Goal: Task Accomplishment & Management: Complete application form

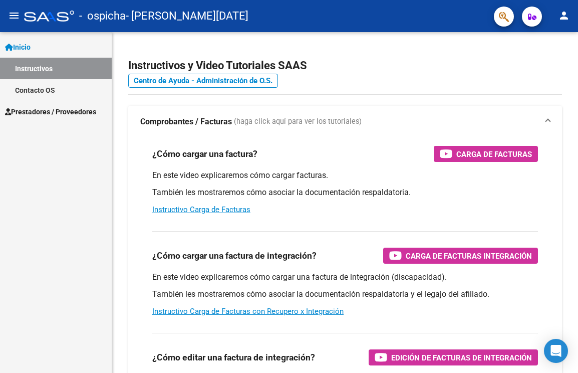
click at [70, 104] on link "Prestadores / Proveedores" at bounding box center [56, 112] width 112 height 22
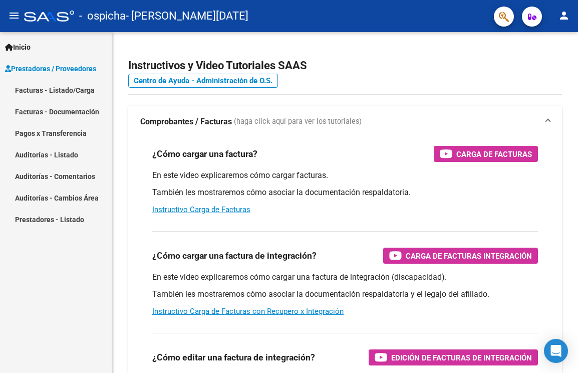
click at [72, 94] on link "Facturas - Listado/Carga" at bounding box center [56, 90] width 112 height 22
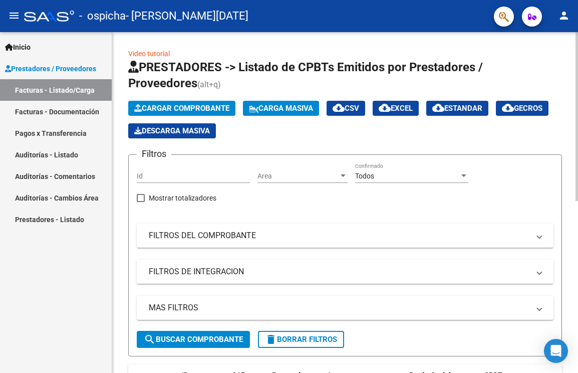
click at [148, 109] on span "Cargar Comprobante" at bounding box center [181, 108] width 95 height 9
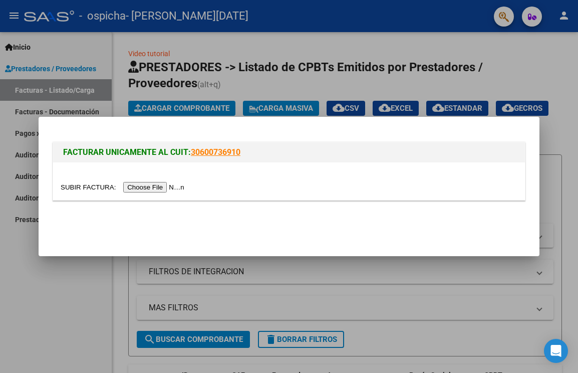
click at [163, 184] on input "file" at bounding box center [124, 187] width 127 height 11
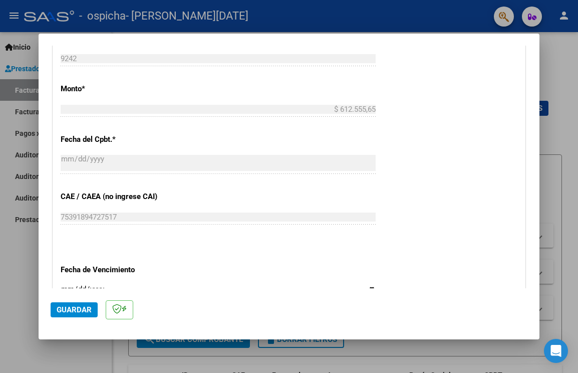
scroll to position [629, 0]
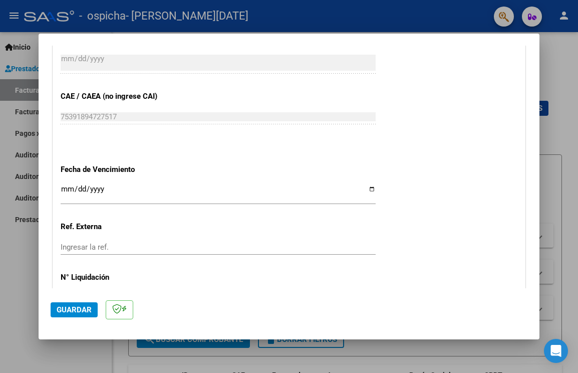
click at [367, 189] on input "Ingresar la fecha" at bounding box center [218, 193] width 315 height 16
type input "[DATE]"
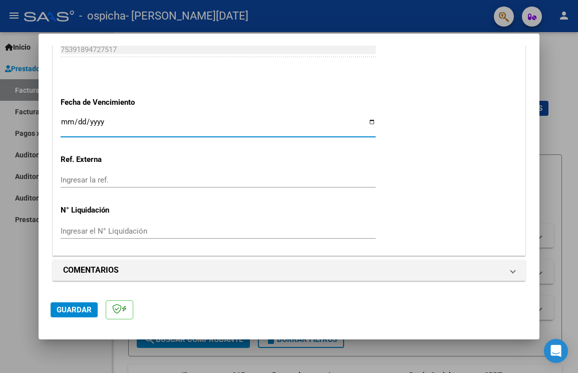
click at [83, 305] on span "Guardar" at bounding box center [74, 309] width 35 height 9
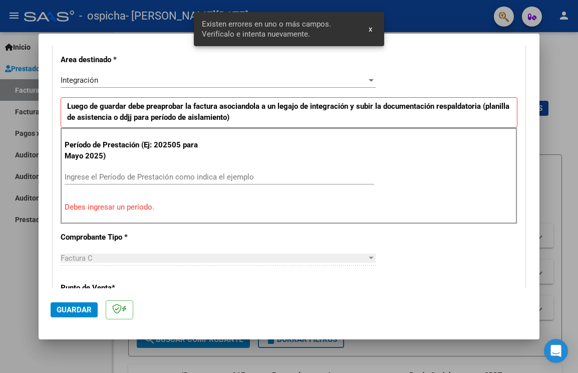
click at [200, 175] on input "Ingrese el Período de Prestación como indica el ejemplo" at bounding box center [220, 176] width 310 height 9
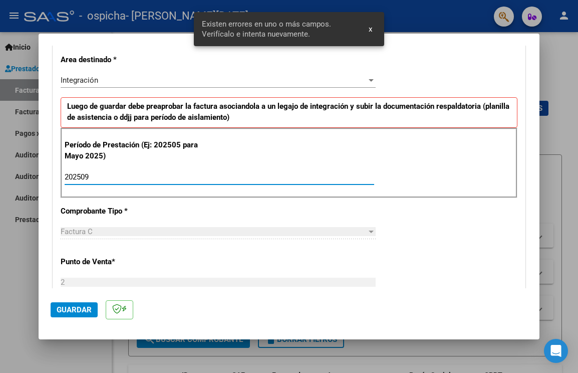
type input "202509"
click at [72, 308] on span "Guardar" at bounding box center [74, 309] width 35 height 9
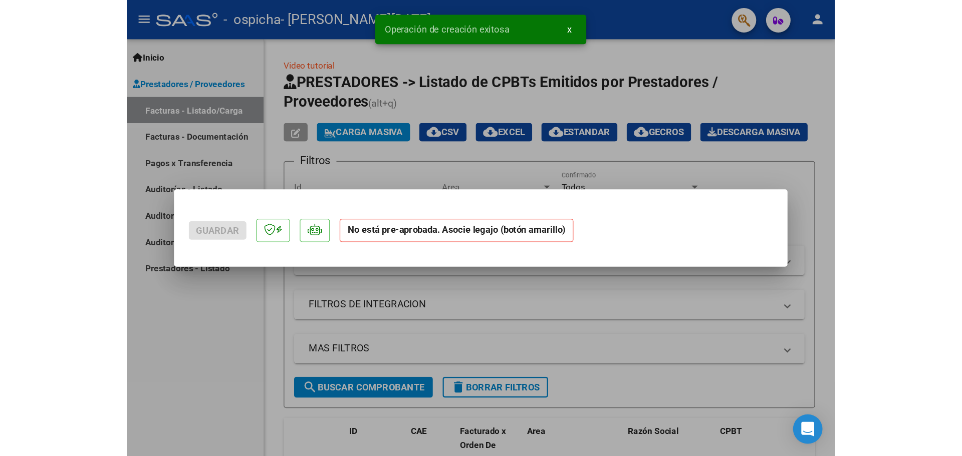
scroll to position [0, 0]
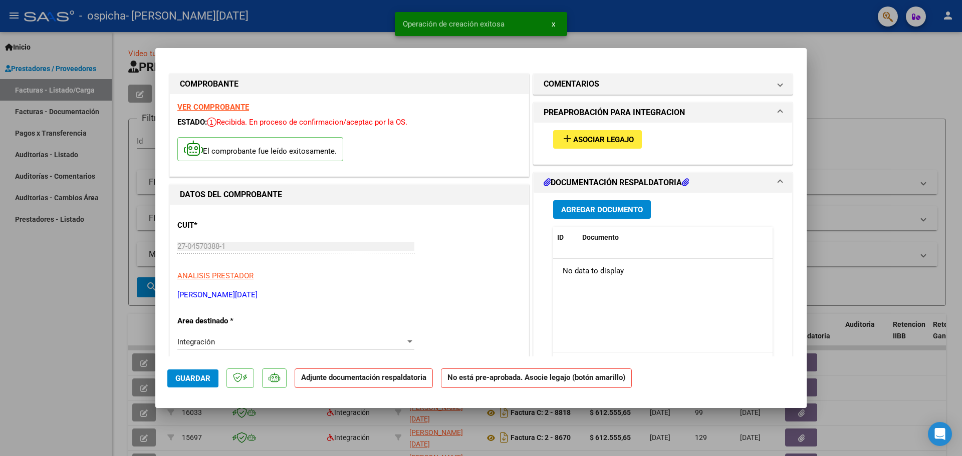
click at [578, 151] on div "add Asociar Legajo" at bounding box center [663, 140] width 234 height 34
click at [578, 143] on span "Asociar Legajo" at bounding box center [603, 139] width 61 height 9
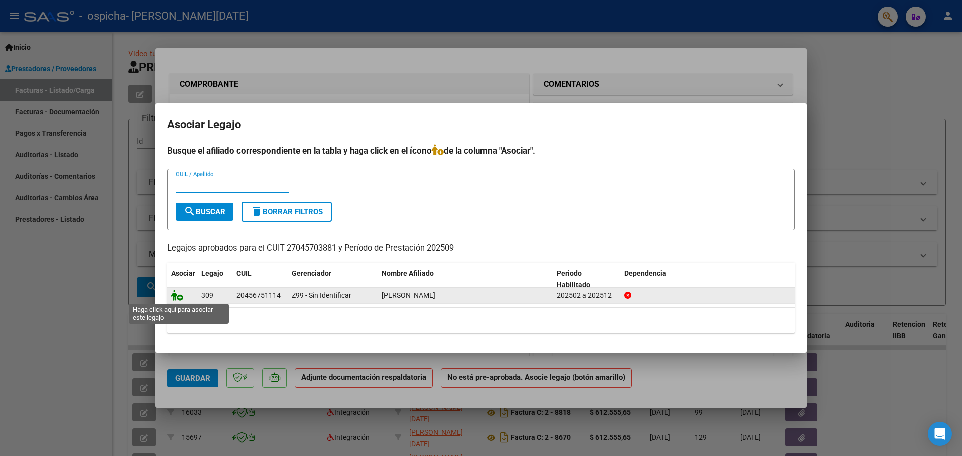
click at [180, 297] on icon at bounding box center [177, 295] width 12 height 11
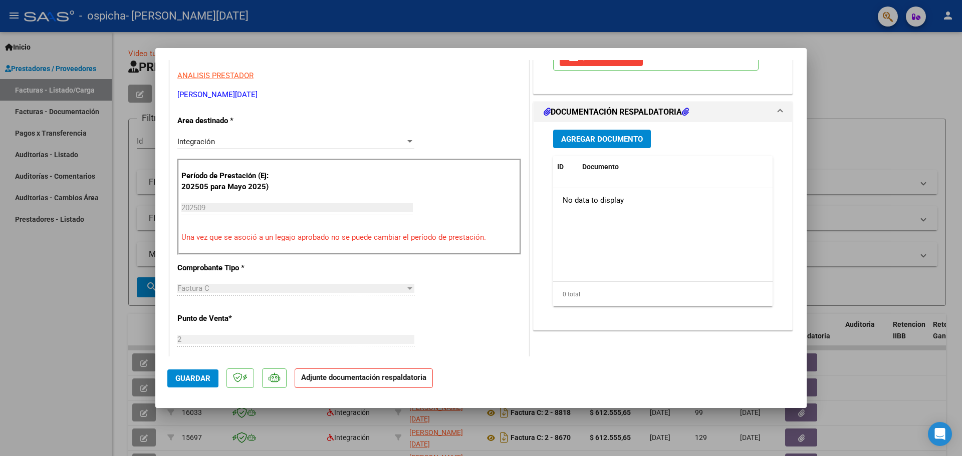
scroll to position [100, 0]
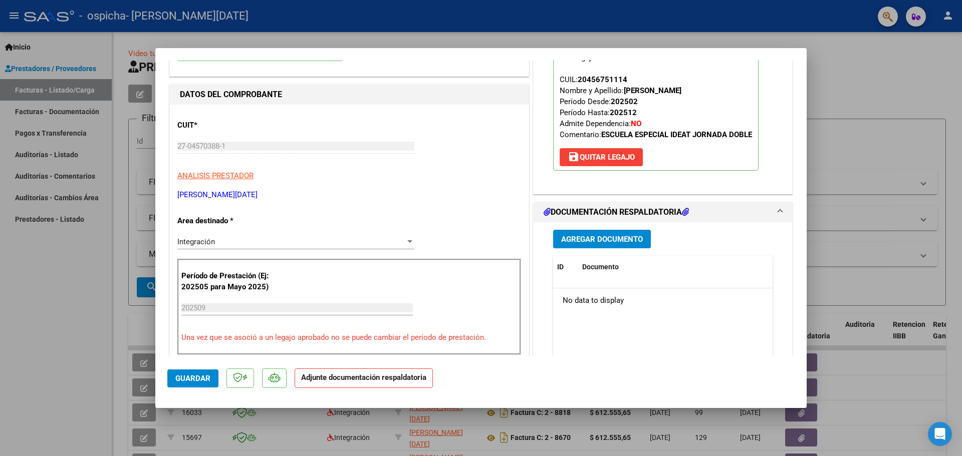
click at [573, 243] on span "Agregar Documento" at bounding box center [602, 239] width 82 height 9
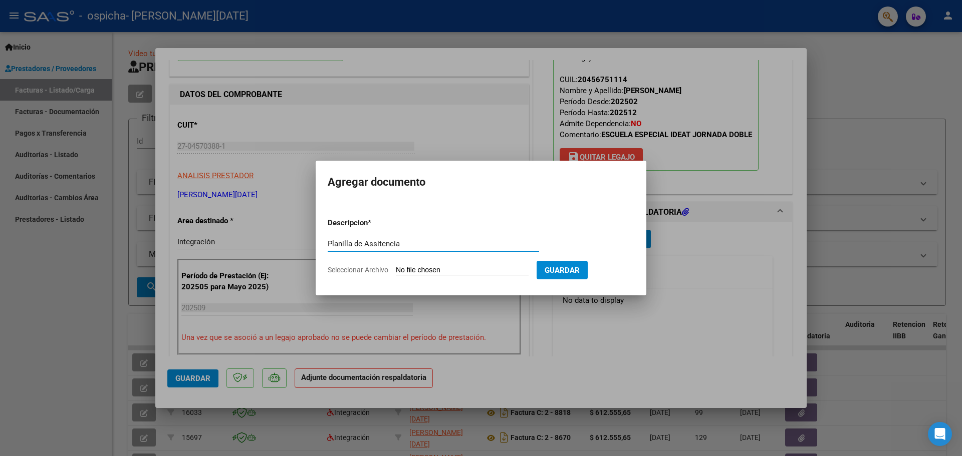
click at [378, 244] on input "Planilla de Assitencia" at bounding box center [433, 243] width 211 height 9
type input "Planilla de Asistencia"
click at [426, 267] on input "Seleccionar Archivo" at bounding box center [462, 271] width 133 height 10
type input "C:\fakepath\Planilla de Asistencia.pdf"
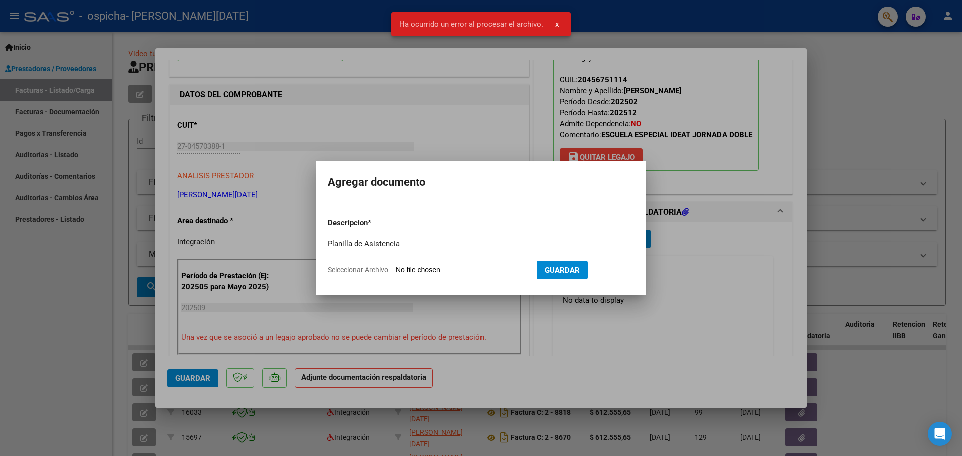
click at [476, 271] on input "Seleccionar Archivo" at bounding box center [462, 271] width 133 height 10
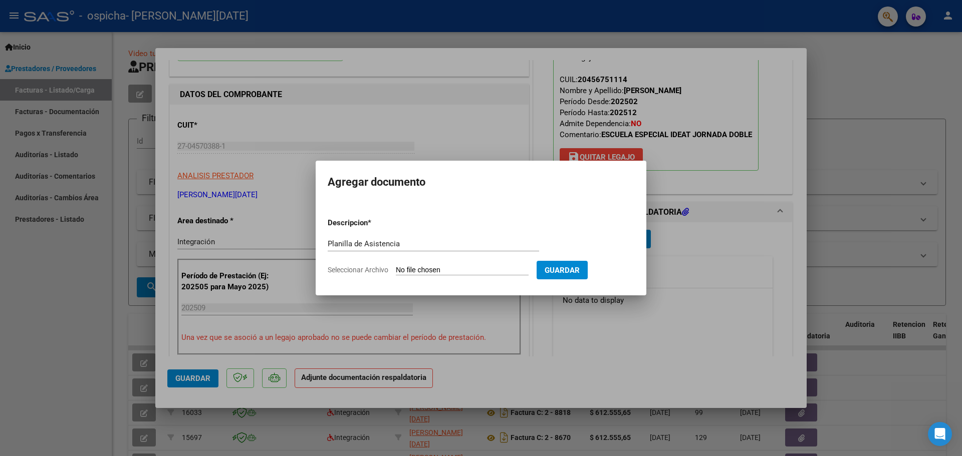
type input "C:\fakepath\Planilla de Asistencia.pdf"
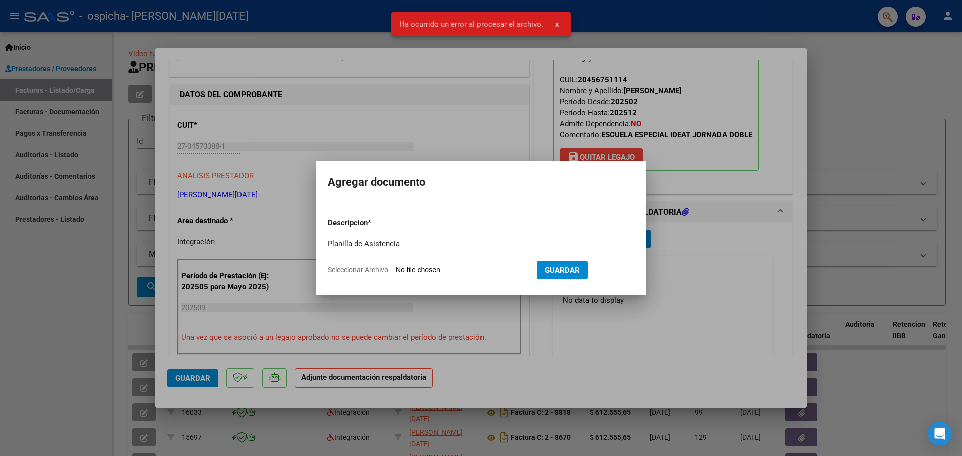
click at [577, 273] on span "Guardar" at bounding box center [562, 270] width 35 height 9
drag, startPoint x: 689, startPoint y: 258, endPoint x: 694, endPoint y: 257, distance: 5.1
click at [578, 258] on div at bounding box center [481, 228] width 962 height 456
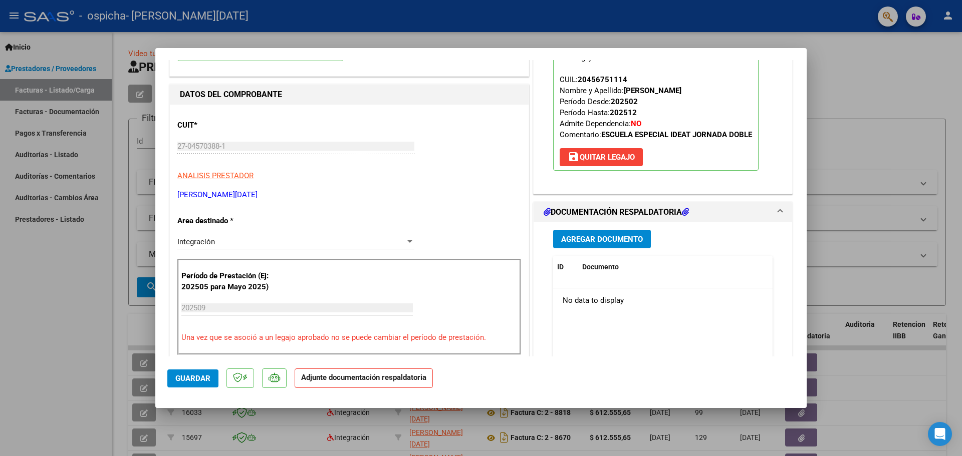
click at [578, 53] on div at bounding box center [481, 228] width 962 height 456
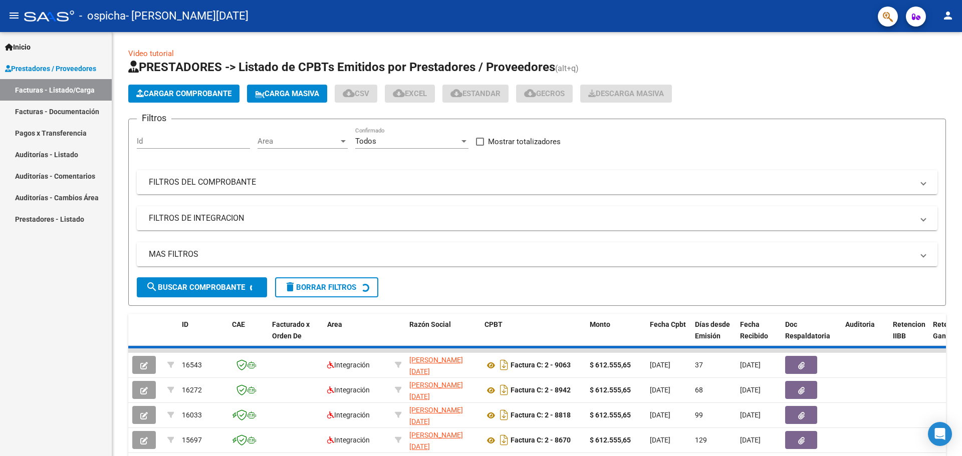
click at [578, 16] on button "person" at bounding box center [948, 16] width 20 height 20
click at [578, 65] on button "exit_to_app Salir" at bounding box center [927, 66] width 61 height 24
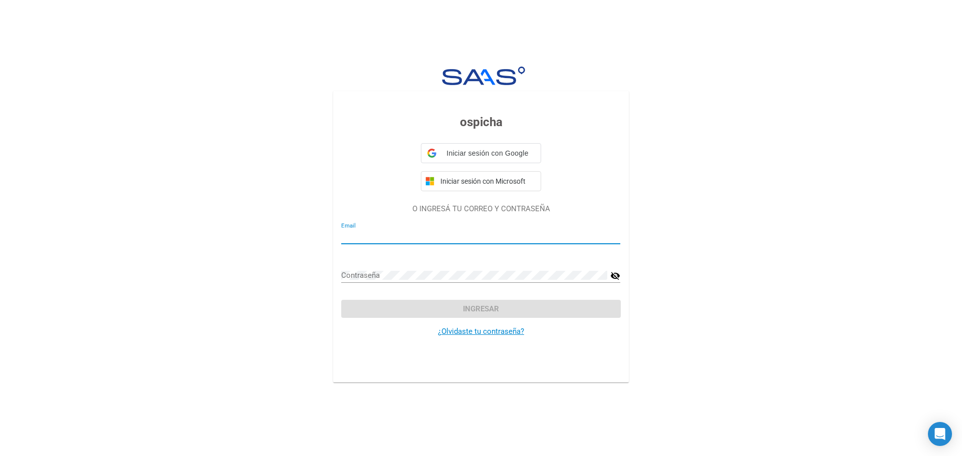
type input "[EMAIL_ADDRESS][DOMAIN_NAME]"
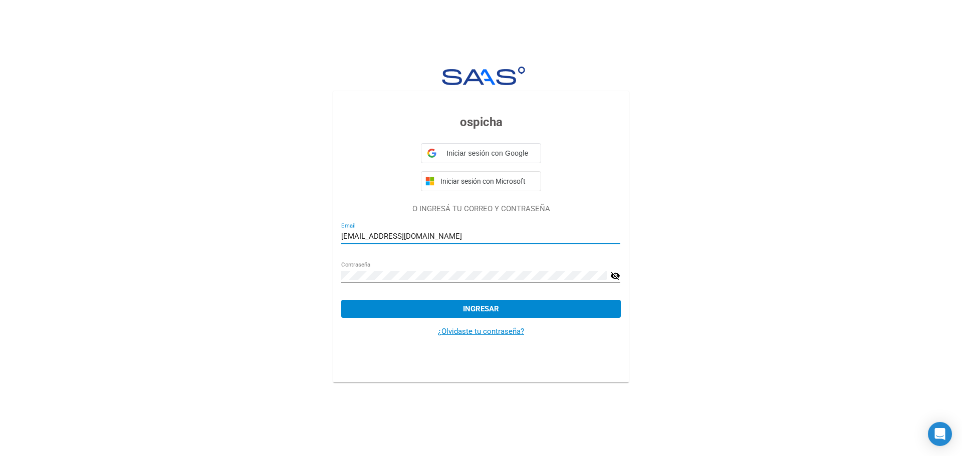
click at [458, 306] on button "Ingresar" at bounding box center [480, 309] width 279 height 18
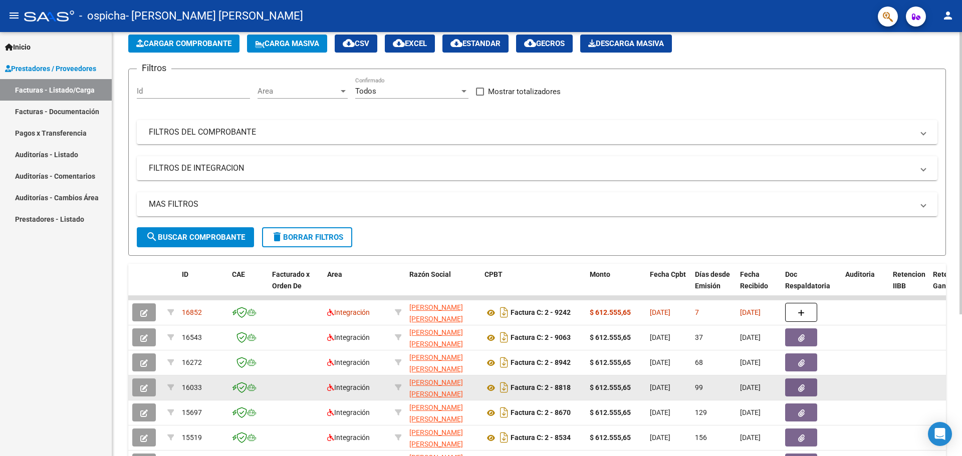
scroll to position [100, 0]
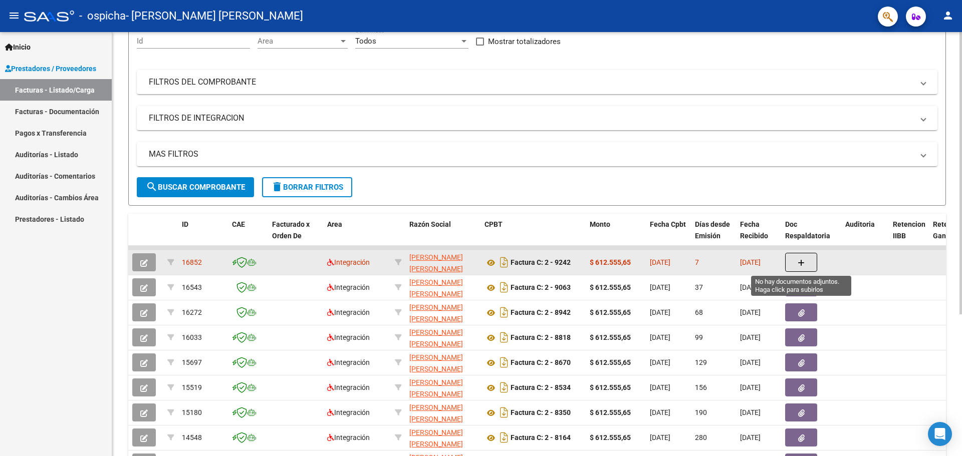
click at [804, 261] on icon "button" at bounding box center [801, 263] width 7 height 8
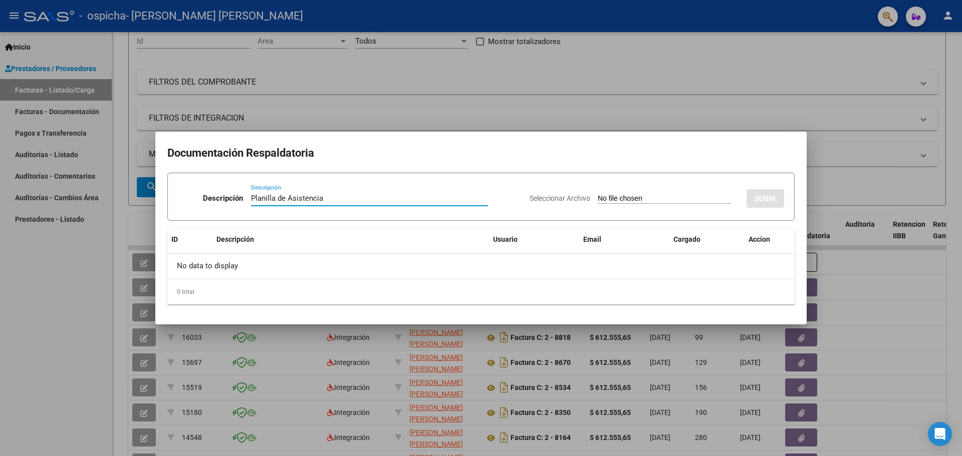
type input "Planilla de Asistencia"
click at [658, 196] on input "Seleccionar Archivo" at bounding box center [664, 199] width 133 height 10
type input "C:\fakepath\Planilla de Asistencia.pdf"
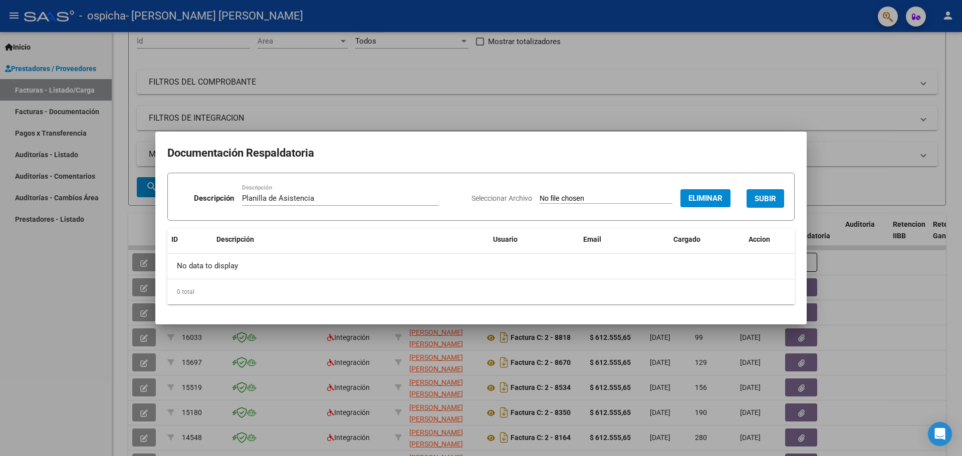
click at [754, 198] on span "SUBIR" at bounding box center [765, 198] width 22 height 9
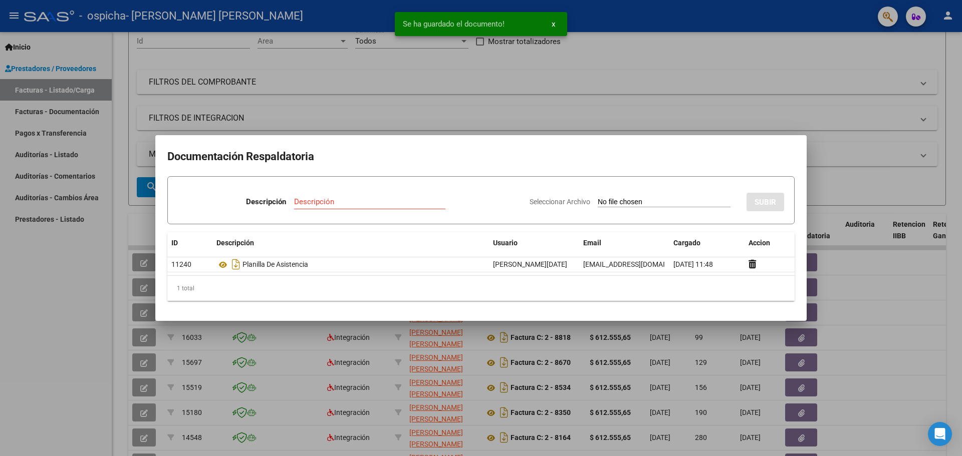
click at [578, 112] on div at bounding box center [481, 228] width 962 height 456
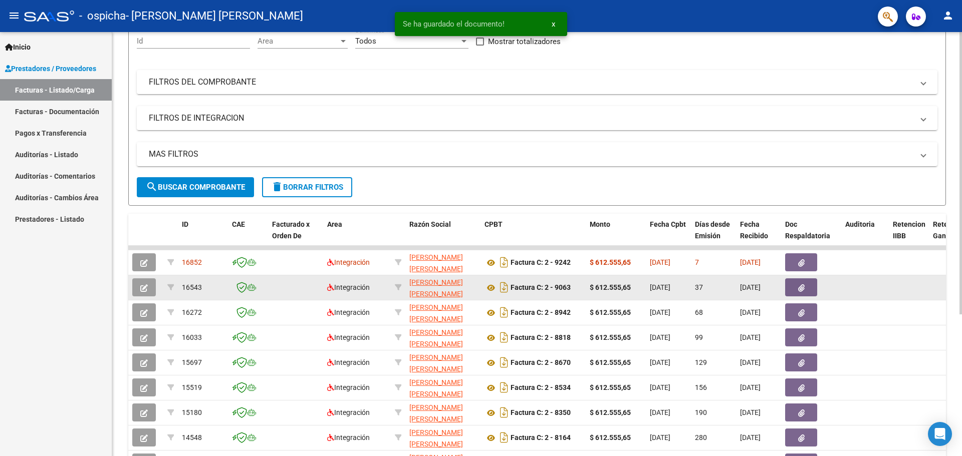
click at [806, 284] on button "button" at bounding box center [801, 288] width 32 height 18
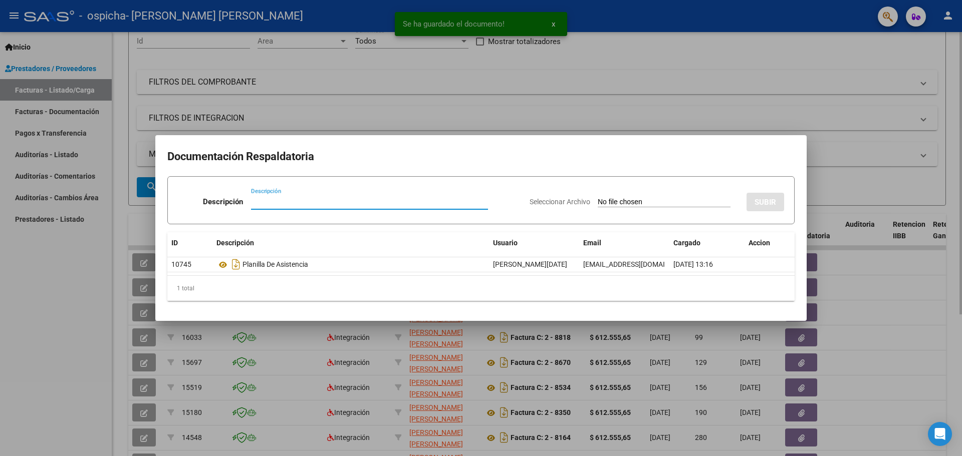
click at [703, 77] on div at bounding box center [481, 228] width 962 height 456
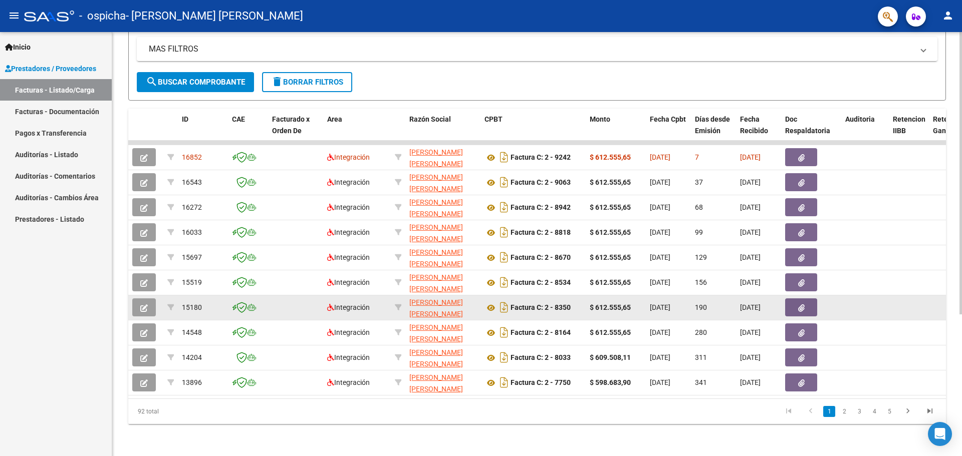
scroll to position [0, 0]
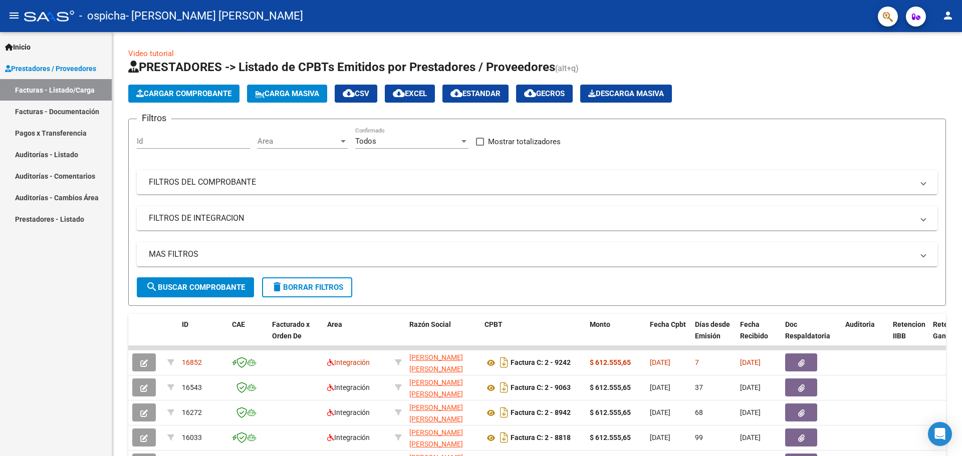
click at [954, 16] on button "person" at bounding box center [948, 16] width 20 height 20
click at [918, 66] on button "exit_to_app Salir" at bounding box center [927, 66] width 61 height 24
